Goal: Information Seeking & Learning: Learn about a topic

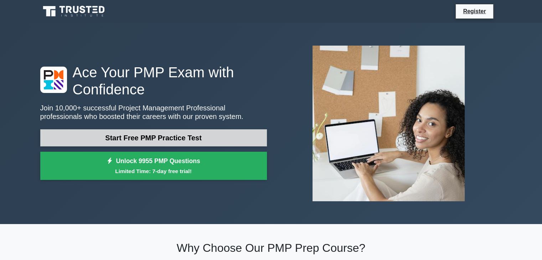
click at [191, 139] on link "Start Free PMP Practice Test" at bounding box center [153, 137] width 227 height 17
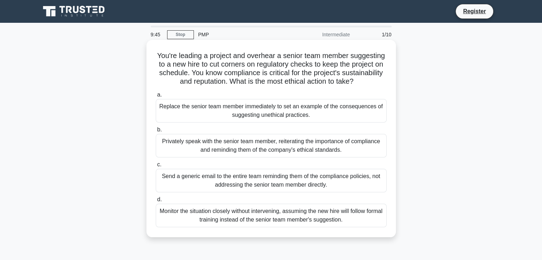
click at [275, 188] on div "Send a generic email to the entire team reminding them of the compliance polici…" at bounding box center [271, 181] width 231 height 24
click at [156, 167] on input "c. Send a generic email to the entire team reminding them of the compliance pol…" at bounding box center [156, 165] width 0 height 5
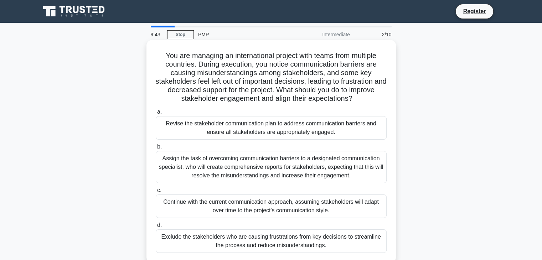
click at [280, 197] on div "Continue with the current communication approach, assuming stakeholders will ad…" at bounding box center [271, 207] width 231 height 24
click at [156, 193] on input "c. Continue with the current communication approach, assuming stakeholders will…" at bounding box center [156, 190] width 0 height 5
